Goal: Check status: Check status

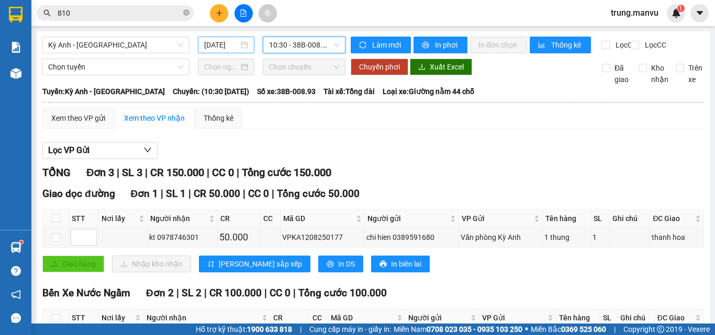
click at [219, 51] on div "[DATE]" at bounding box center [226, 45] width 57 height 17
click at [221, 46] on input "[DATE]" at bounding box center [221, 45] width 35 height 12
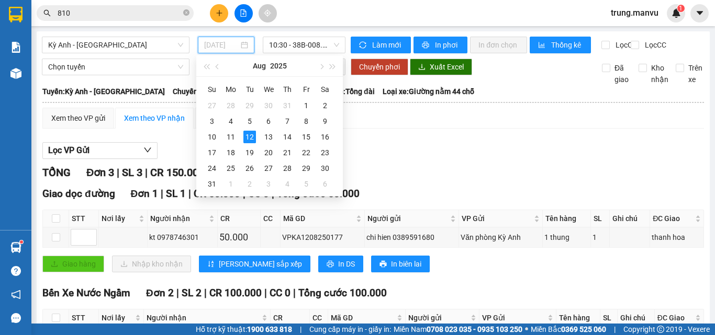
click at [237, 139] on td "11" at bounding box center [230, 137] width 19 height 16
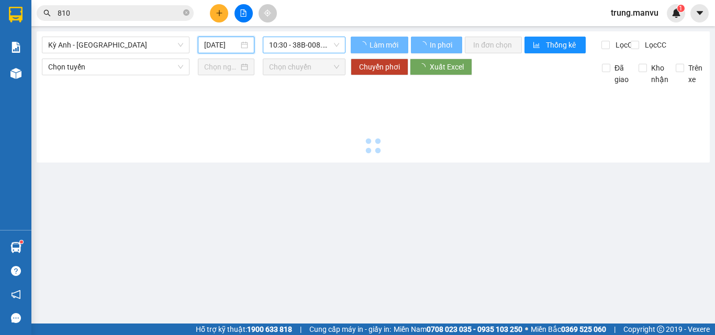
click at [307, 47] on span "10:30 - 38B-008.93" at bounding box center [304, 45] width 70 height 16
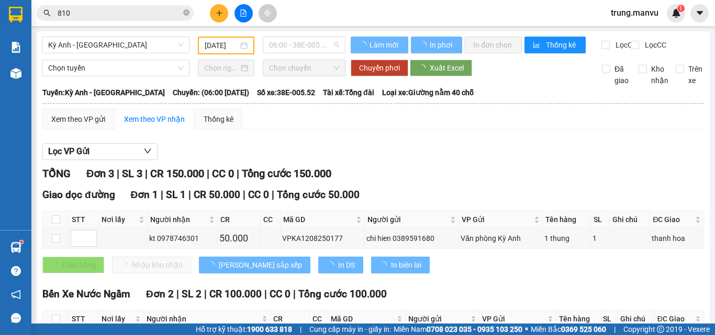
type input "[DATE]"
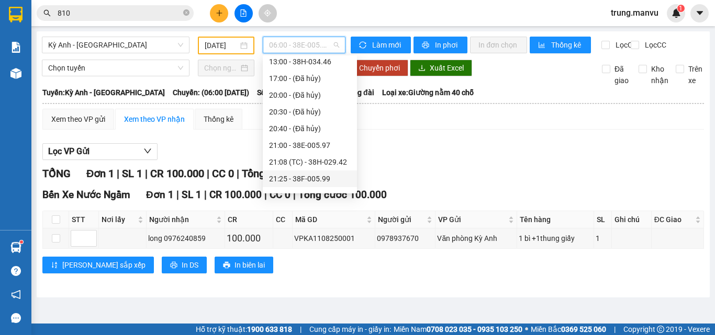
scroll to position [151, 0]
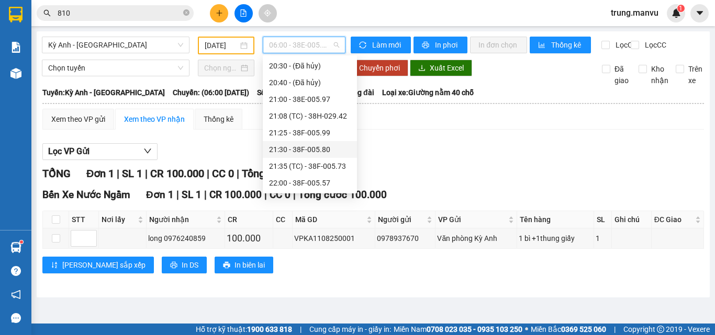
click at [331, 149] on div "21:30 - 38F-005.80" at bounding box center [310, 150] width 82 height 12
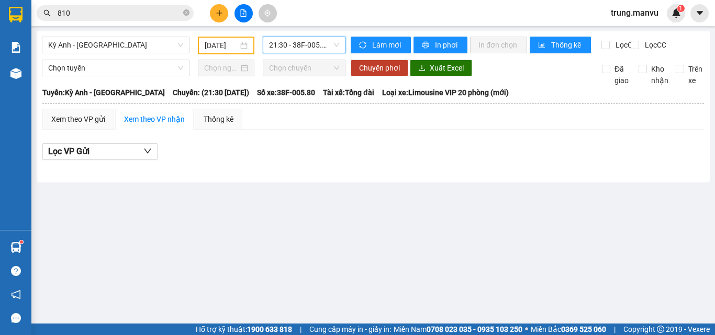
click at [308, 50] on span "21:30 - 38F-005.80" at bounding box center [304, 45] width 70 height 16
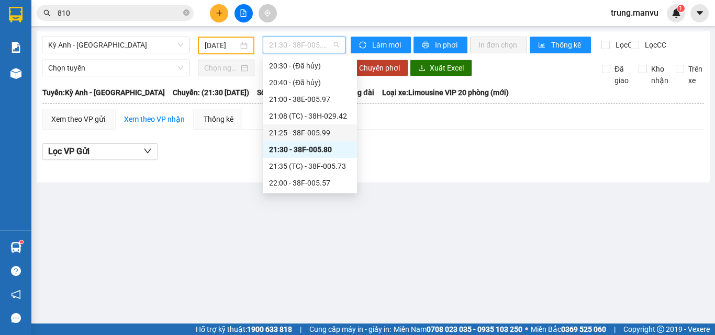
click at [324, 127] on div "21:25 - 38F-005.99" at bounding box center [310, 133] width 94 height 17
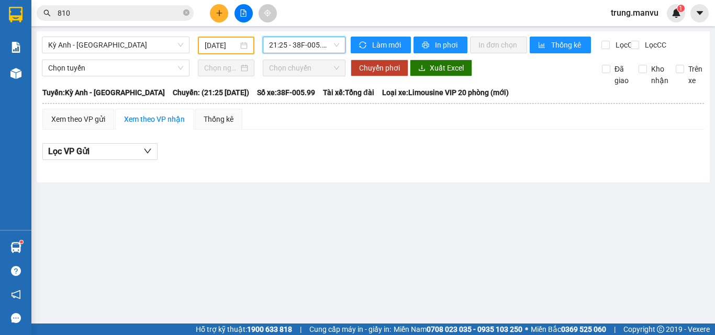
click at [306, 46] on span "21:25 - 38F-005.99" at bounding box center [304, 45] width 70 height 16
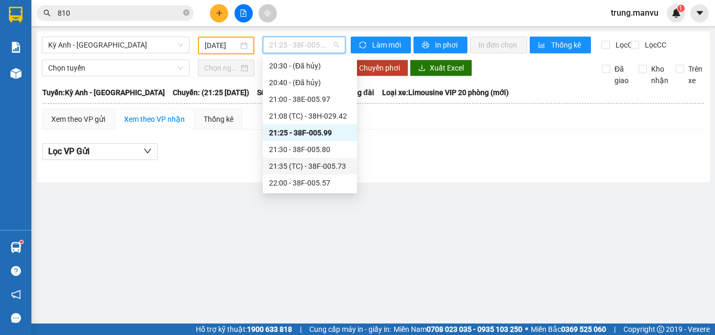
drag, startPoint x: 335, startPoint y: 162, endPoint x: 336, endPoint y: 79, distance: 83.2
click at [334, 163] on div "21:35 (TC) - 38F-005.73" at bounding box center [310, 167] width 82 height 12
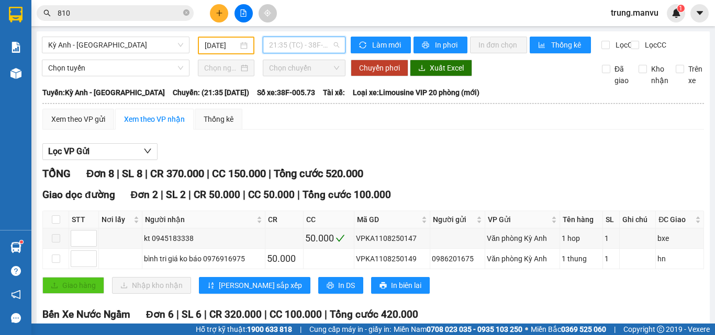
click at [284, 38] on span "21:35 (TC) - 38F-005.73" at bounding box center [304, 45] width 70 height 16
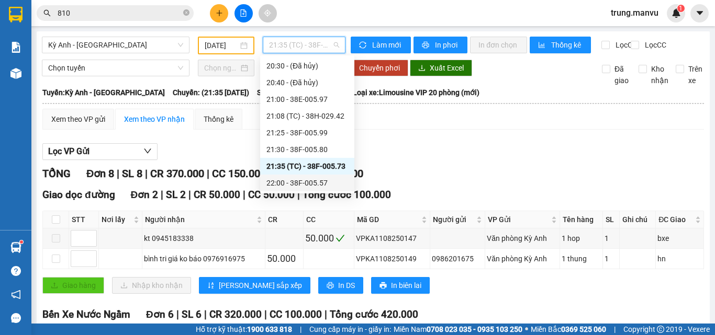
click at [282, 185] on div "22:00 - 38F-005.57" at bounding box center [307, 183] width 82 height 12
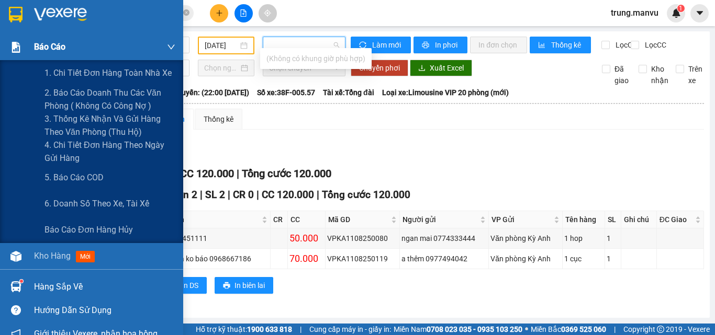
scroll to position [0, 304]
